Goal: Information Seeking & Learning: Learn about a topic

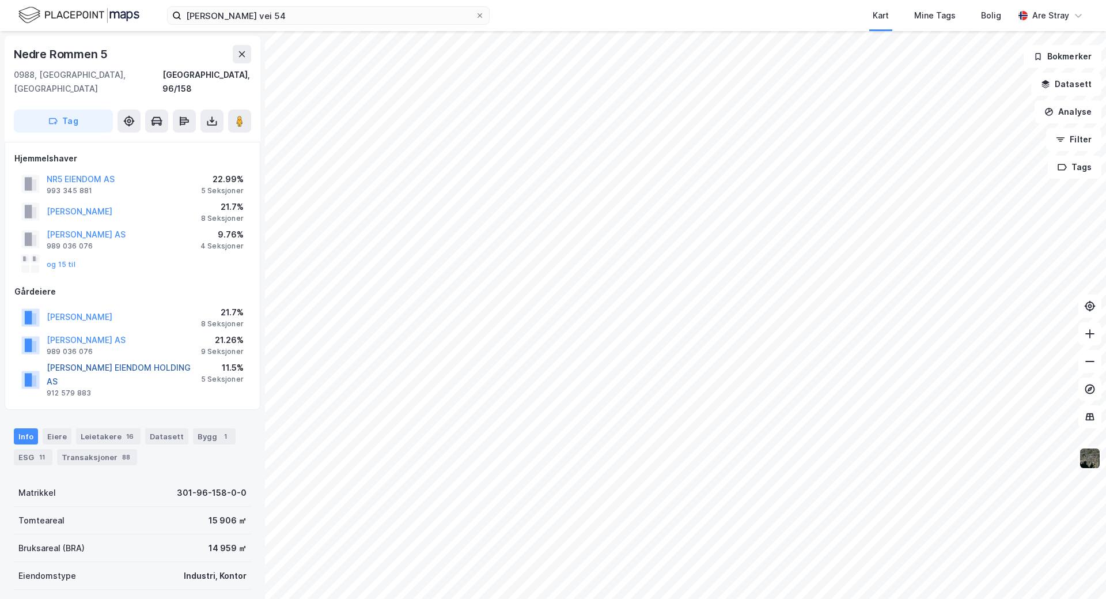
click at [0, 0] on button "[PERSON_NAME] EIENDOM HOLDING AS" at bounding box center [0, 0] width 0 height 0
